Goal: Information Seeking & Learning: Learn about a topic

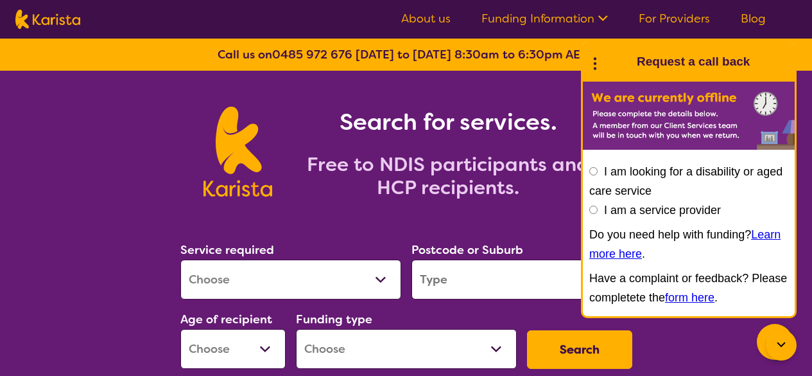
click at [424, 19] on link "About us" at bounding box center [425, 18] width 49 height 15
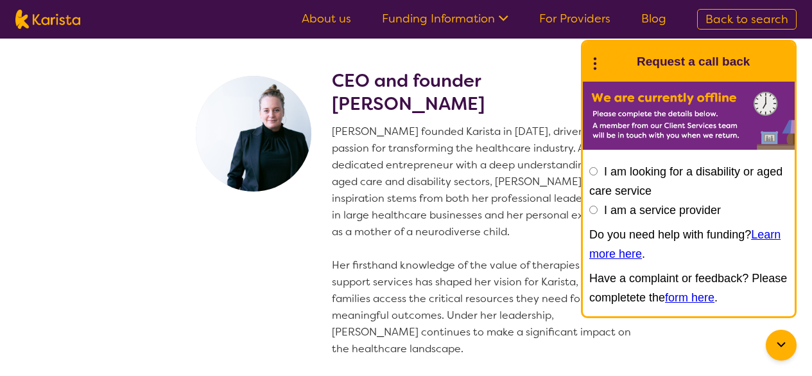
click at [239, 260] on section "CEO and founder Danielle Bodinnar Danielle founded Karista in 2016, driven by h…" at bounding box center [406, 314] width 493 height 550
click at [786, 340] on icon at bounding box center [781, 344] width 15 height 15
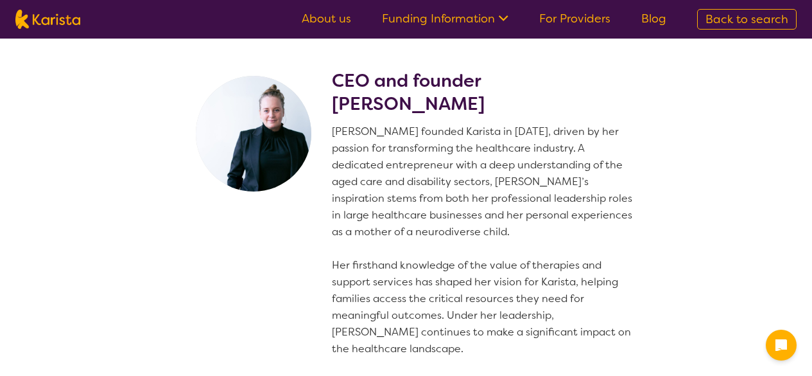
click at [415, 17] on link "Funding Information" at bounding box center [445, 18] width 126 height 15
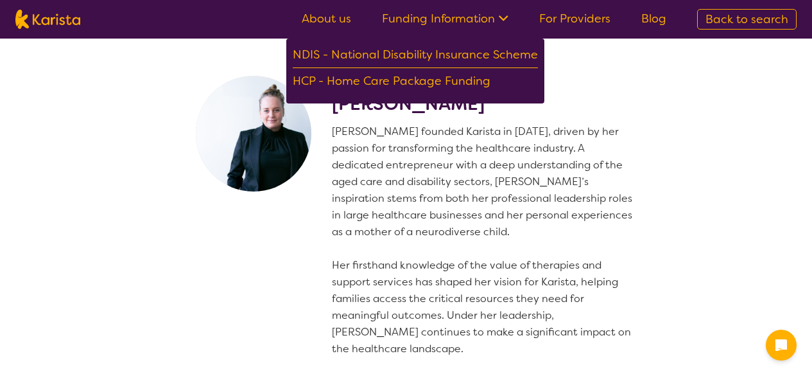
click at [343, 19] on link "About us" at bounding box center [326, 18] width 49 height 15
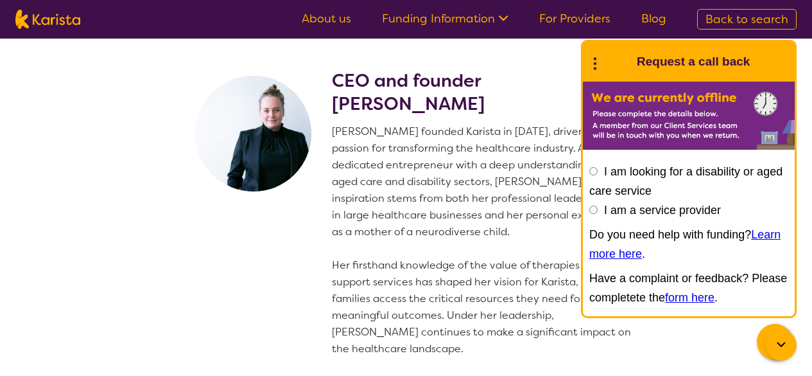
click at [780, 342] on icon at bounding box center [781, 344] width 15 height 15
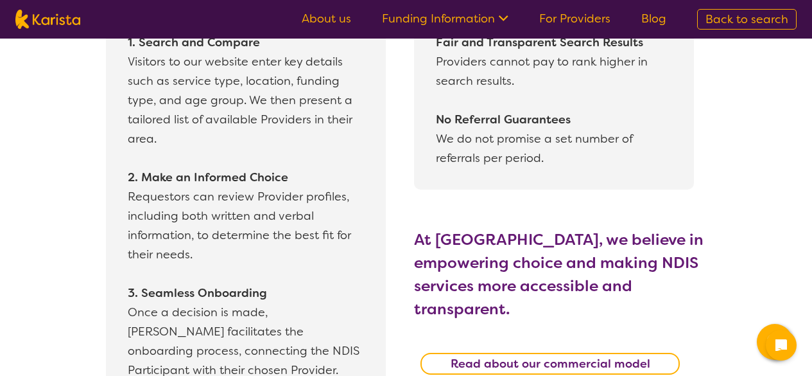
scroll to position [1220, 0]
